Goal: Subscribe to service/newsletter

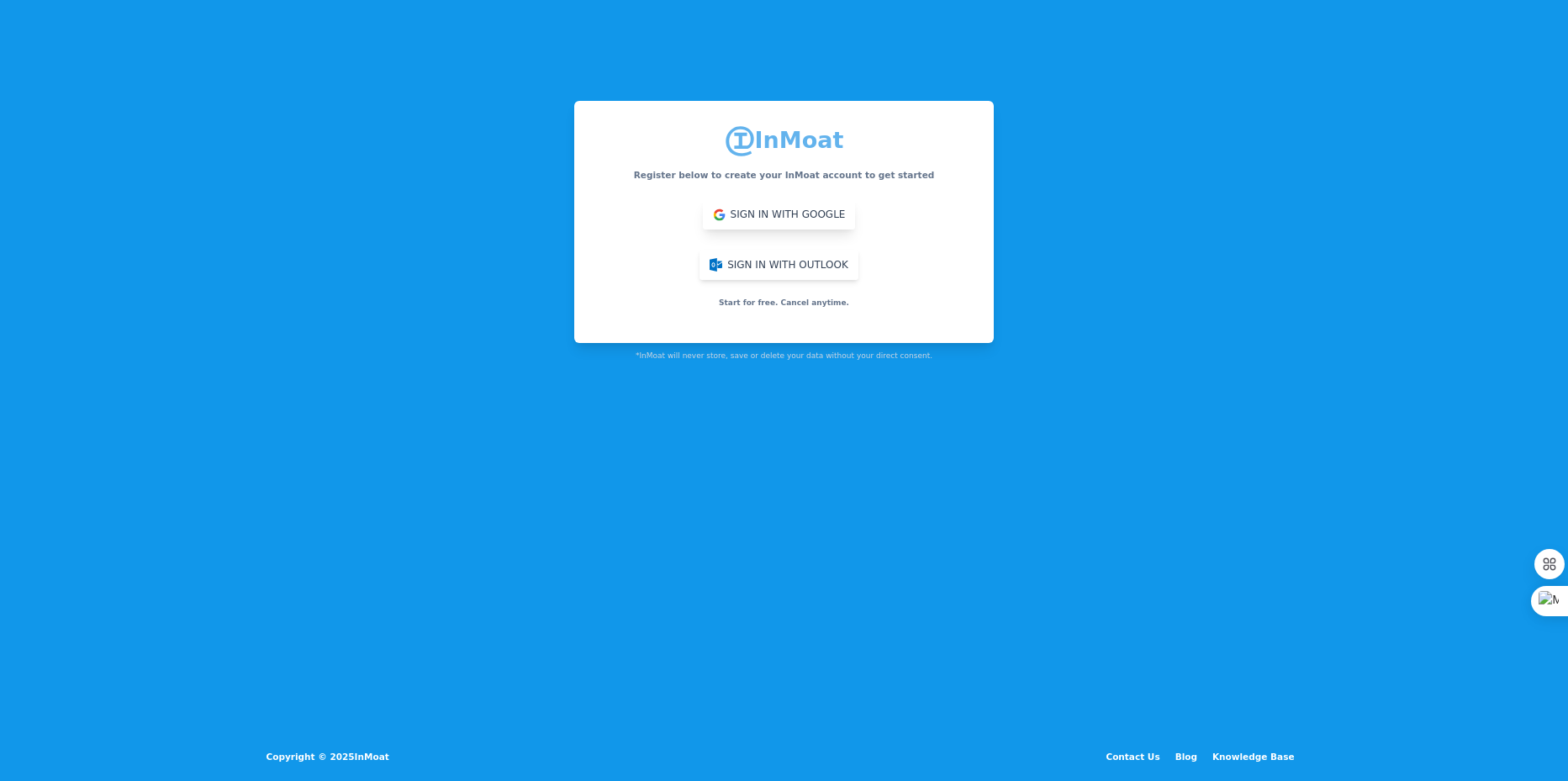
click at [719, 222] on button "Sign in with Google" at bounding box center [779, 214] width 153 height 30
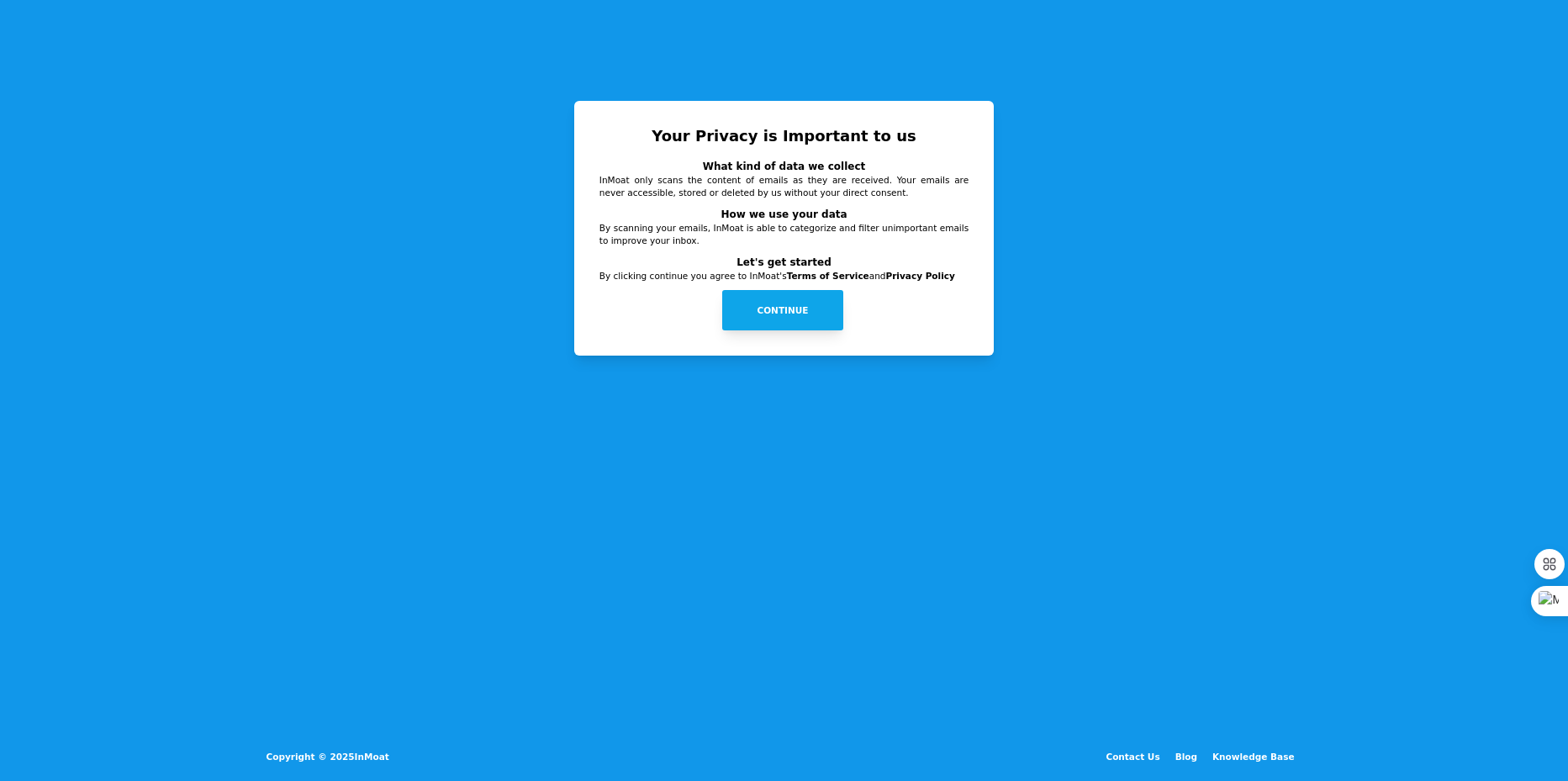
click at [786, 319] on button "Continue" at bounding box center [783, 311] width 121 height 40
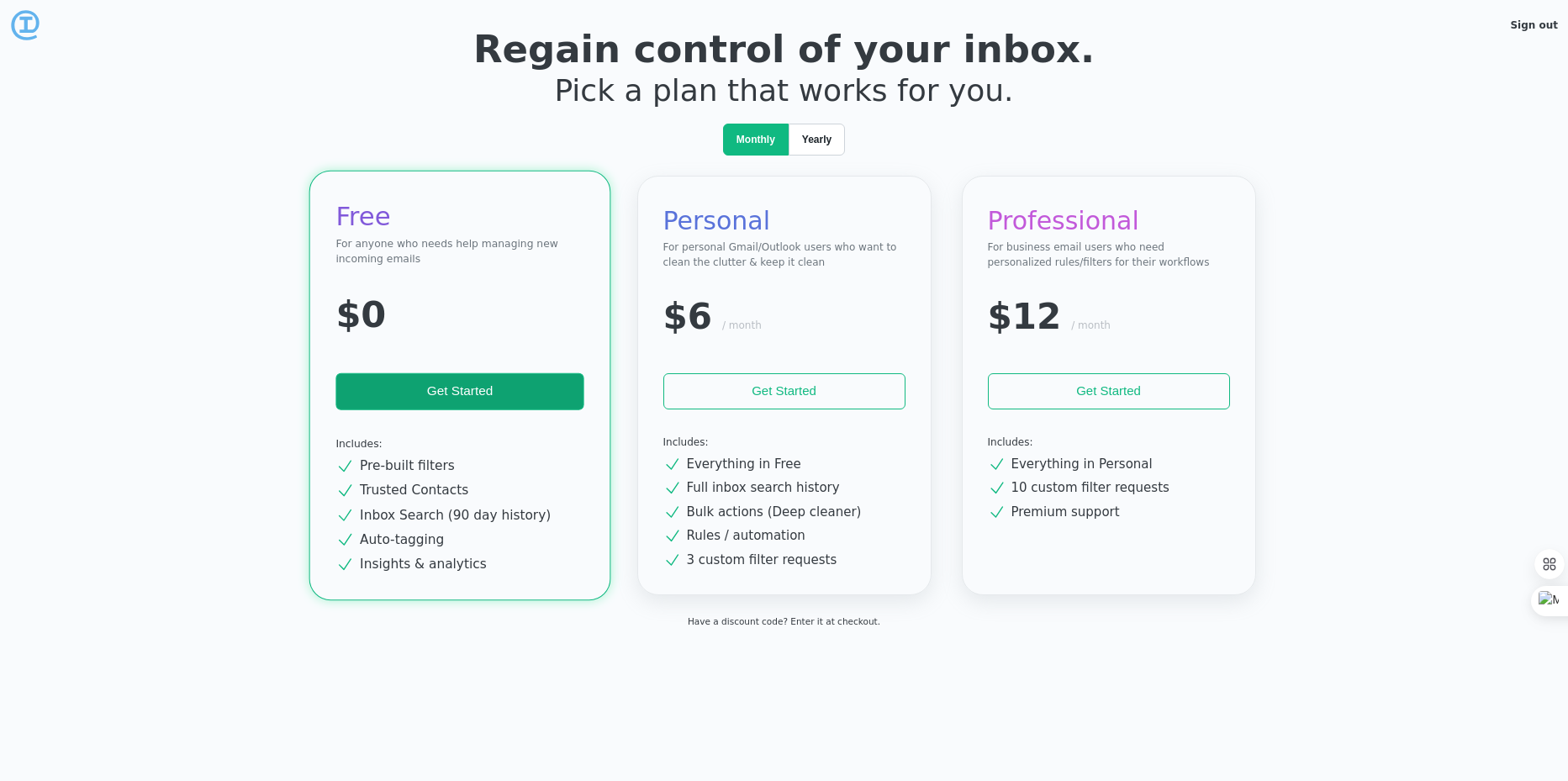
click at [637, 285] on div "Free For anyone who needs help managing new incoming emails $0 Get Started Incl…" at bounding box center [784, 386] width 294 height 419
click at [489, 387] on button "Get Started" at bounding box center [460, 391] width 248 height 37
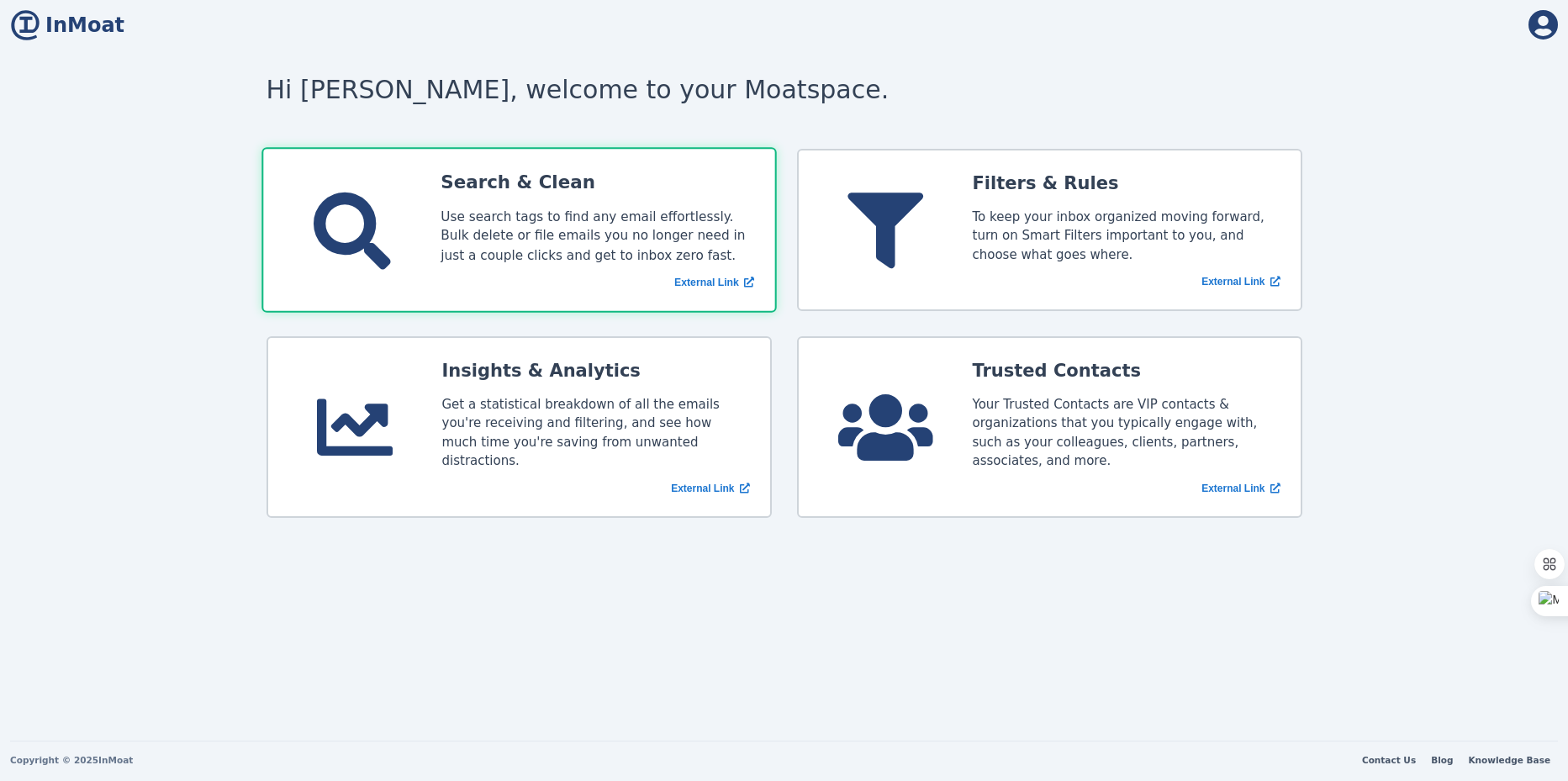
click at [623, 281] on div "External Link" at bounding box center [597, 283] width 313 height 15
click at [627, 224] on div "Use search tags to find any email effortlessly. Bulk delete or file emails you …" at bounding box center [597, 236] width 313 height 58
